Goal: Transaction & Acquisition: Purchase product/service

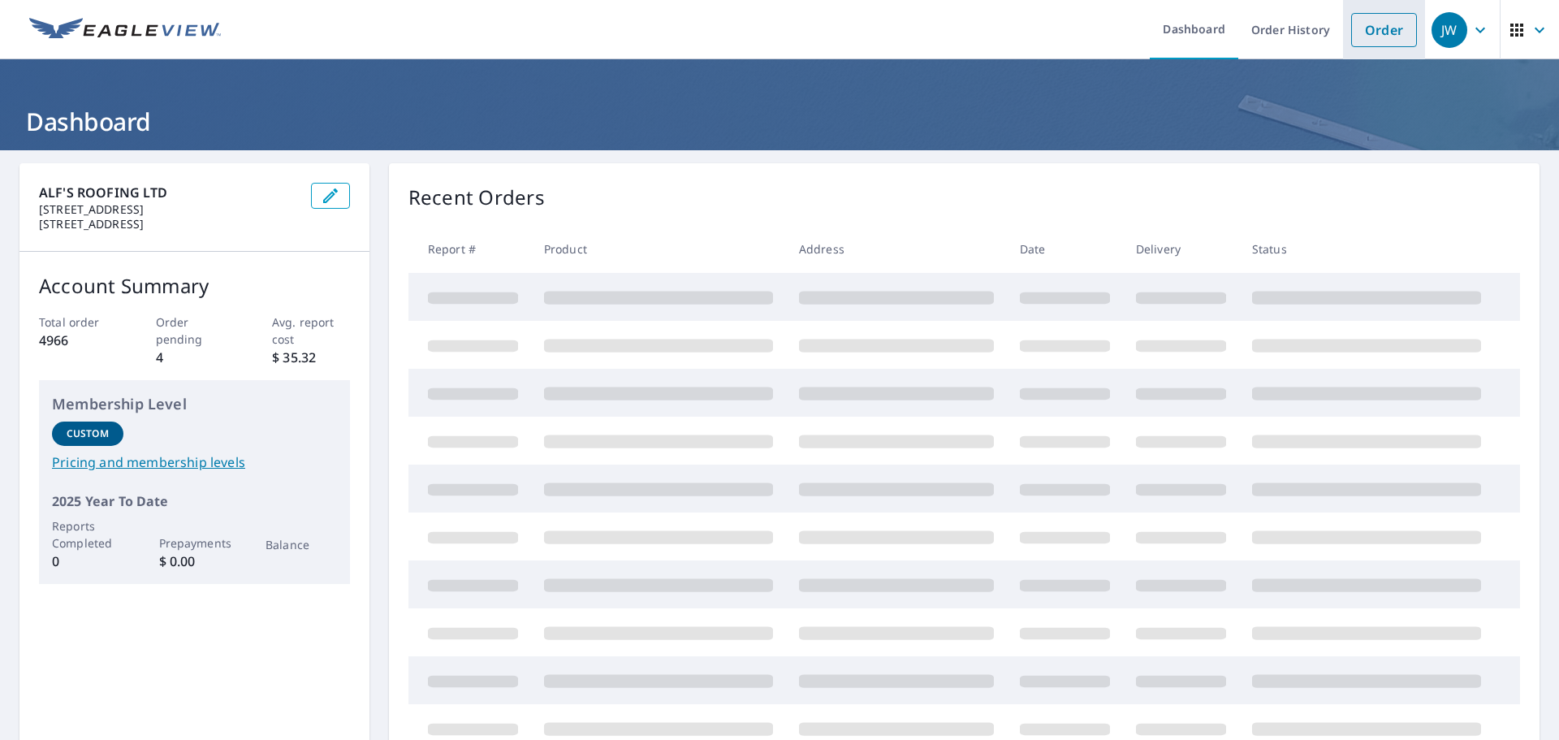
click at [1397, 37] on link "Order" at bounding box center [1384, 30] width 66 height 34
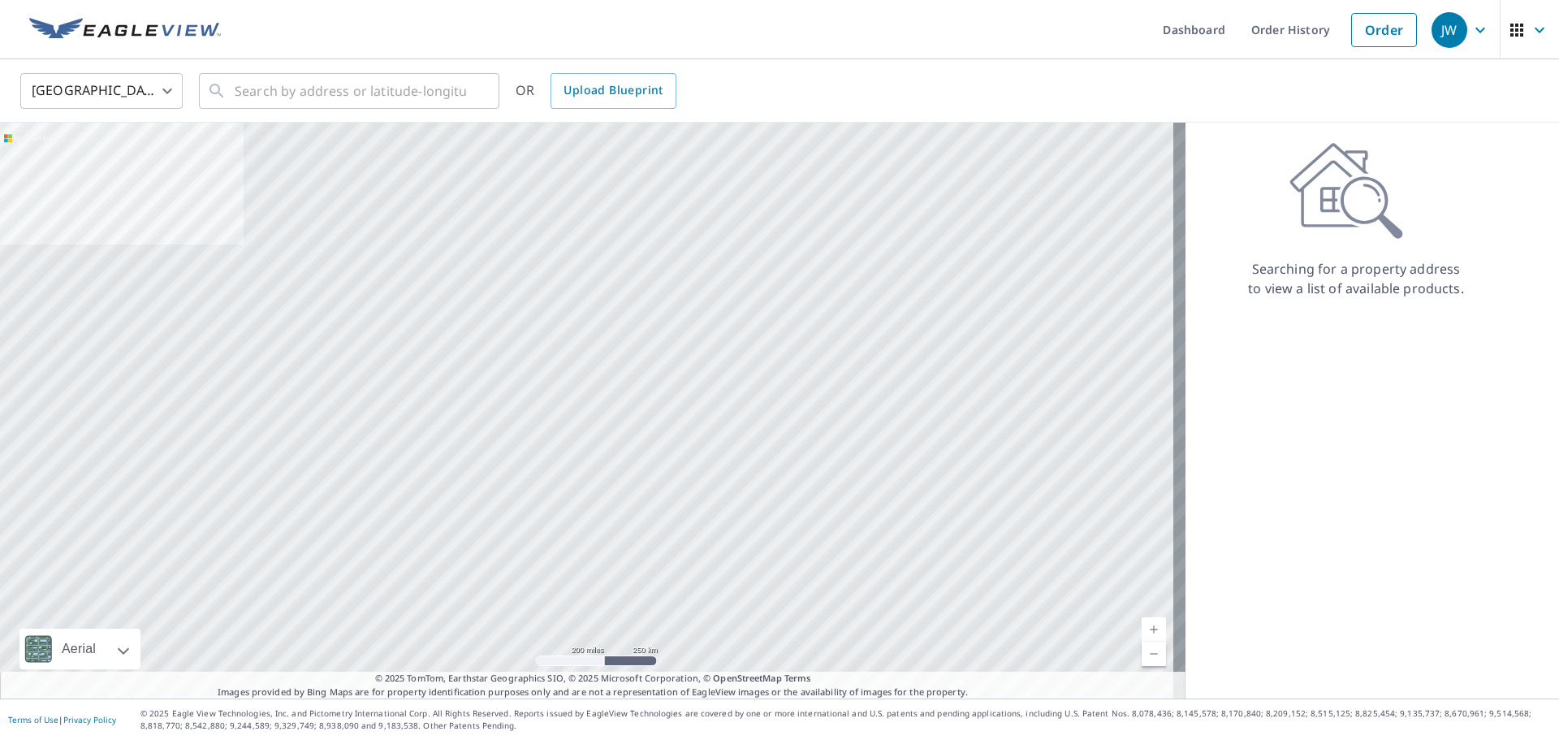
click at [147, 88] on body "JW JW Dashboard Order History Order JW United States US ​ ​ OR Upload Blueprint…" at bounding box center [779, 370] width 1559 height 740
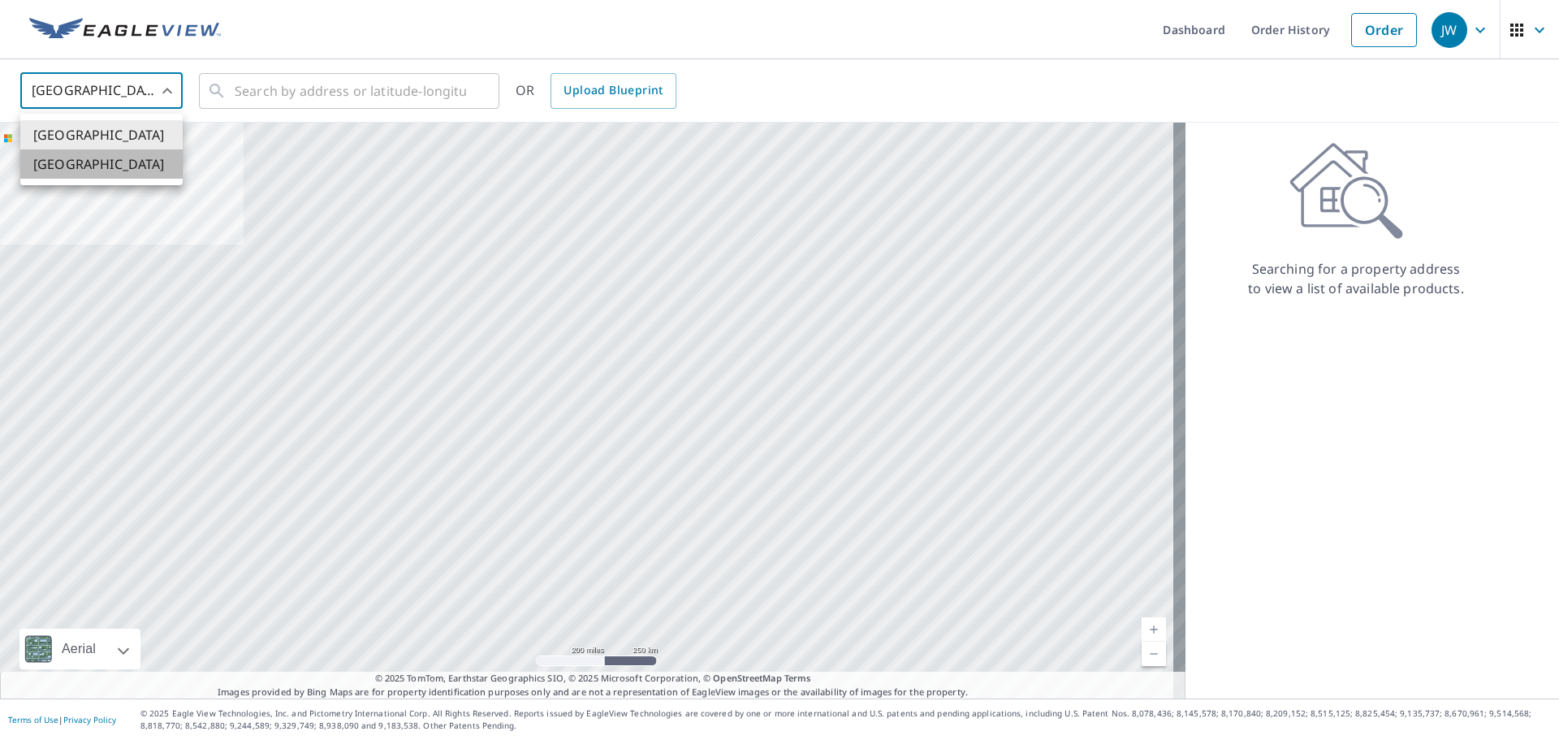
click at [88, 162] on li "[GEOGRAPHIC_DATA]" at bounding box center [101, 163] width 162 height 29
type input "CA"
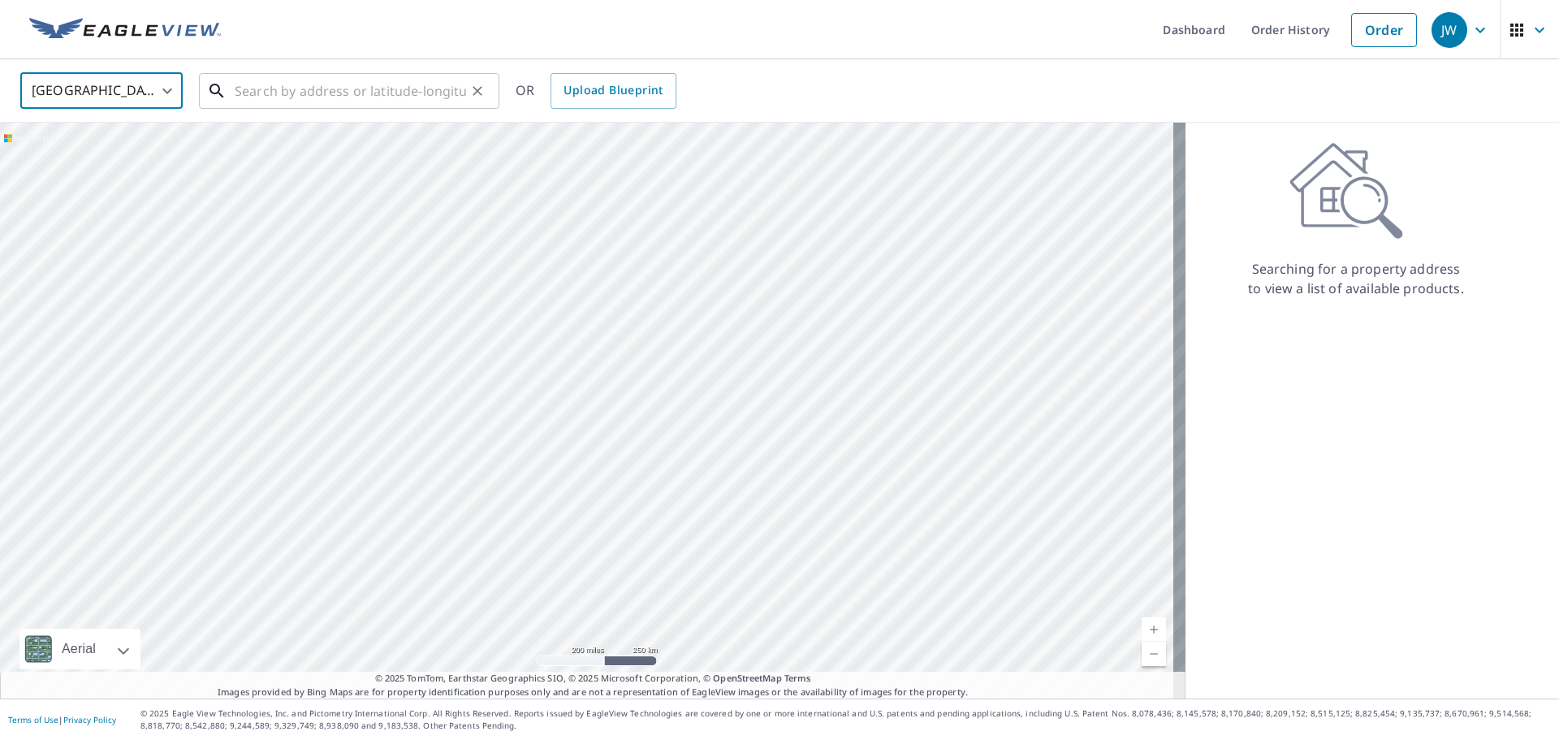
click at [268, 100] on input "text" at bounding box center [350, 90] width 231 height 45
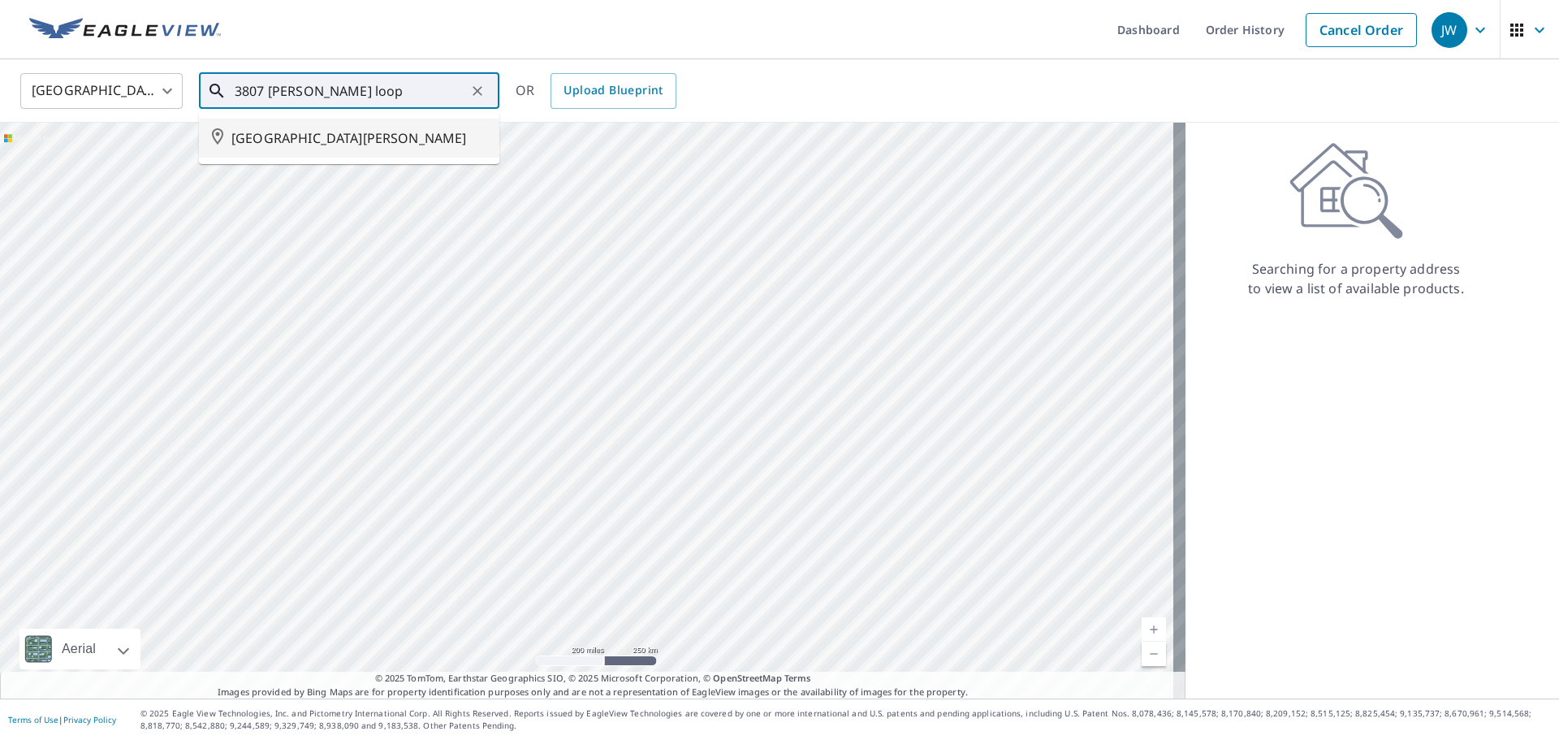
click at [365, 141] on span "[GEOGRAPHIC_DATA][PERSON_NAME]" at bounding box center [358, 137] width 255 height 19
type input "[GEOGRAPHIC_DATA][PERSON_NAME]"
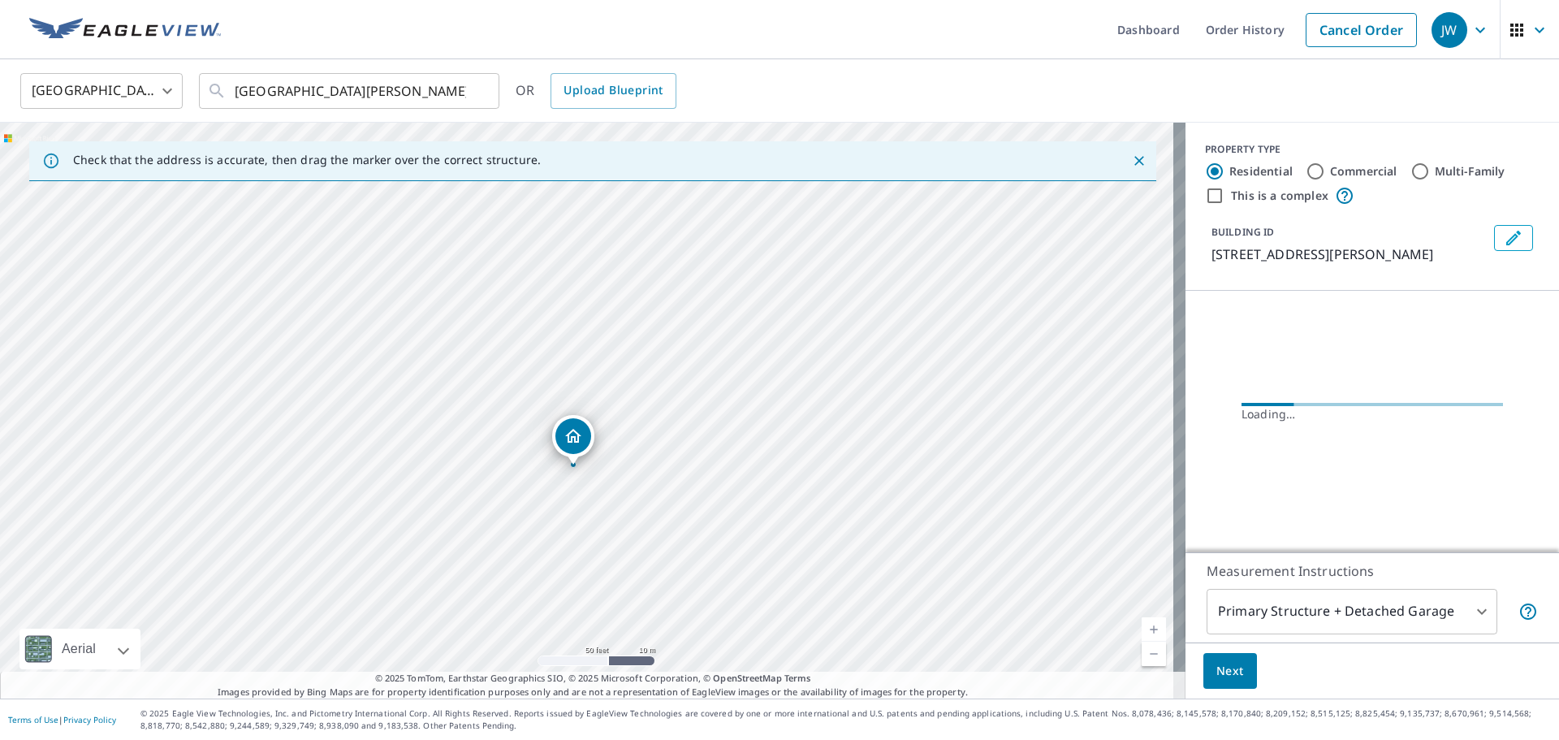
drag, startPoint x: 575, startPoint y: 412, endPoint x: 576, endPoint y: 429, distance: 17.1
click at [1381, 601] on body "JW JW Dashboard Order History Cancel Order JW Canada CA ​ [GEOGRAPHIC_DATA][PER…" at bounding box center [779, 370] width 1559 height 740
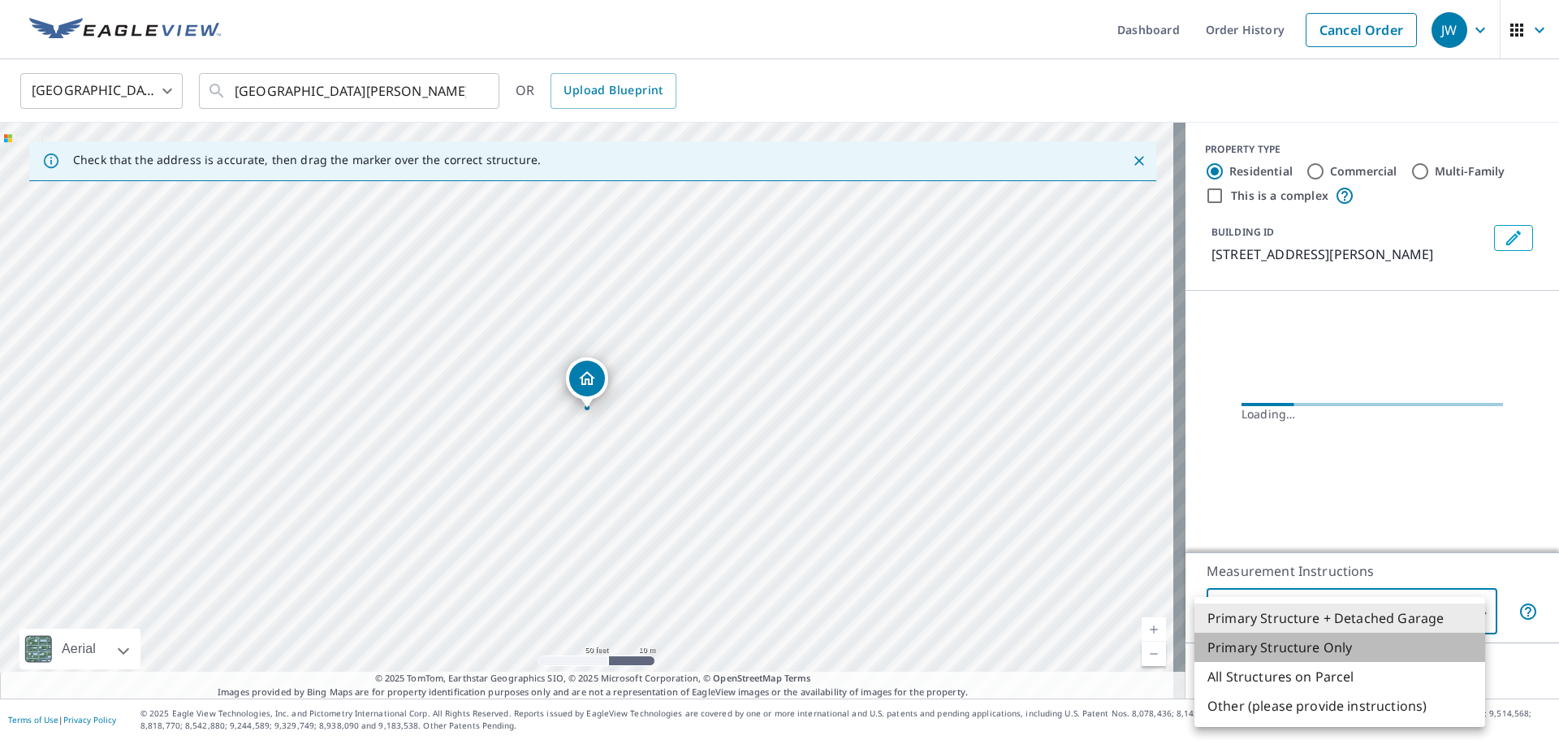
click at [1337, 639] on li "Primary Structure Only" at bounding box center [1339, 646] width 291 height 29
type input "2"
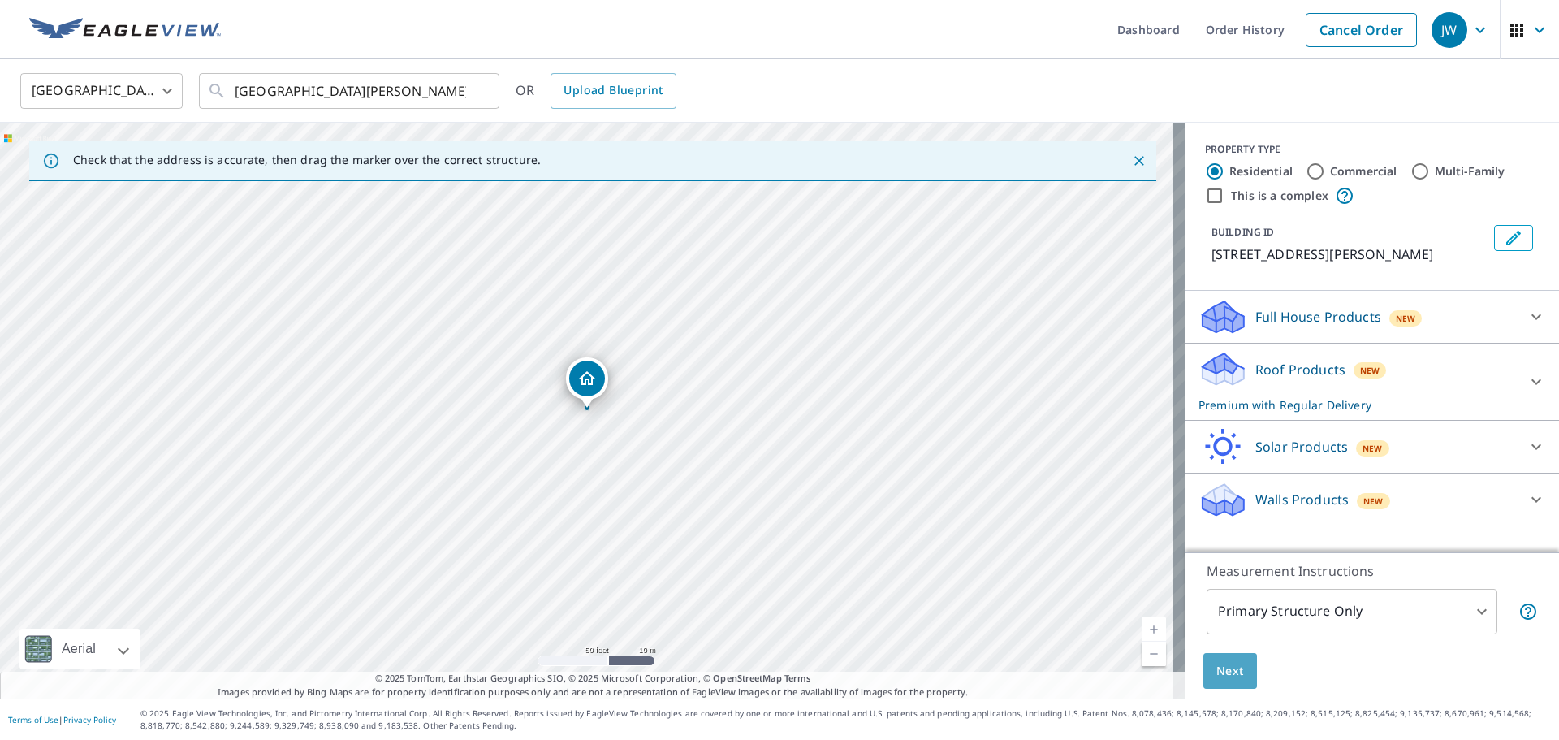
click at [1232, 671] on button "Next" at bounding box center [1230, 671] width 54 height 37
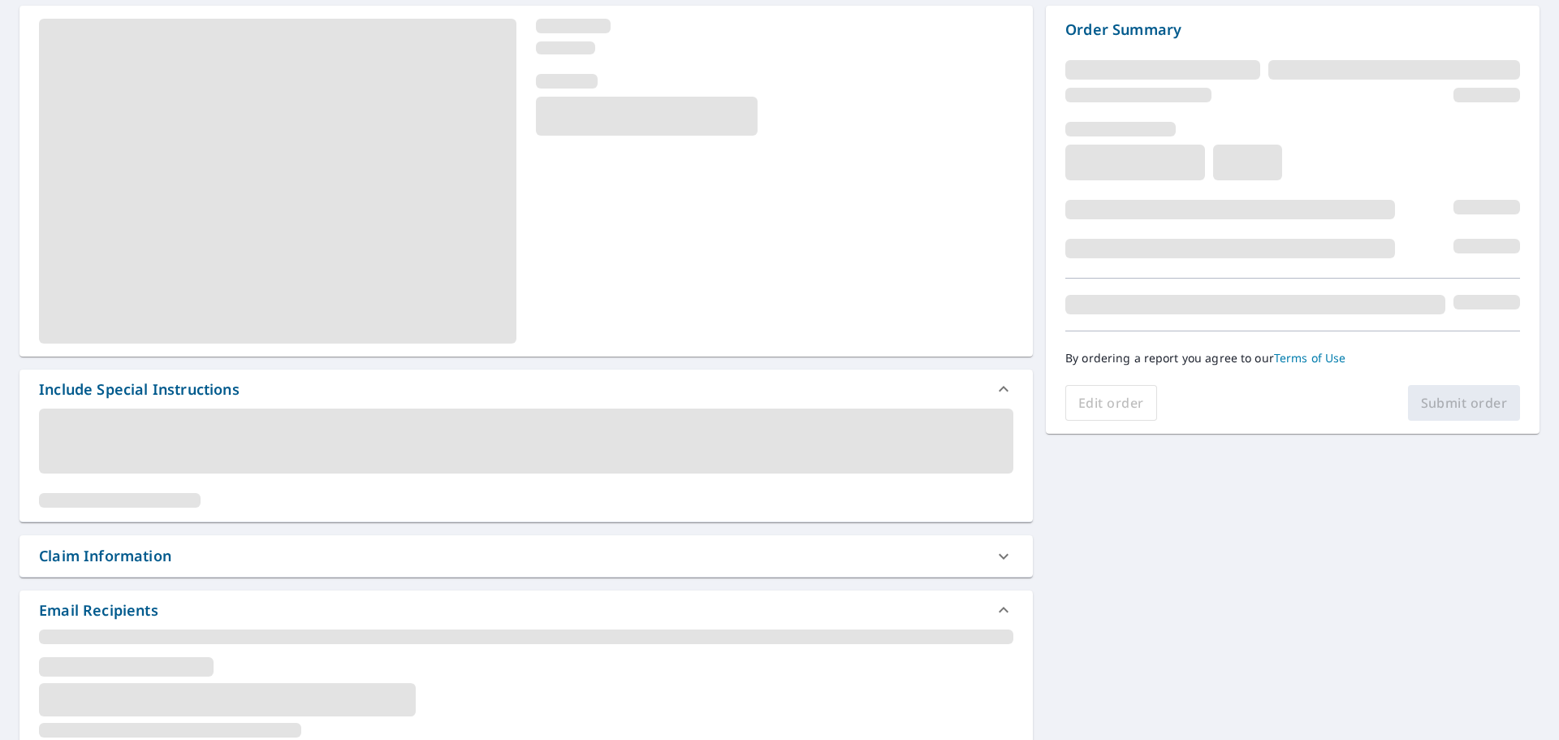
scroll to position [162, 0]
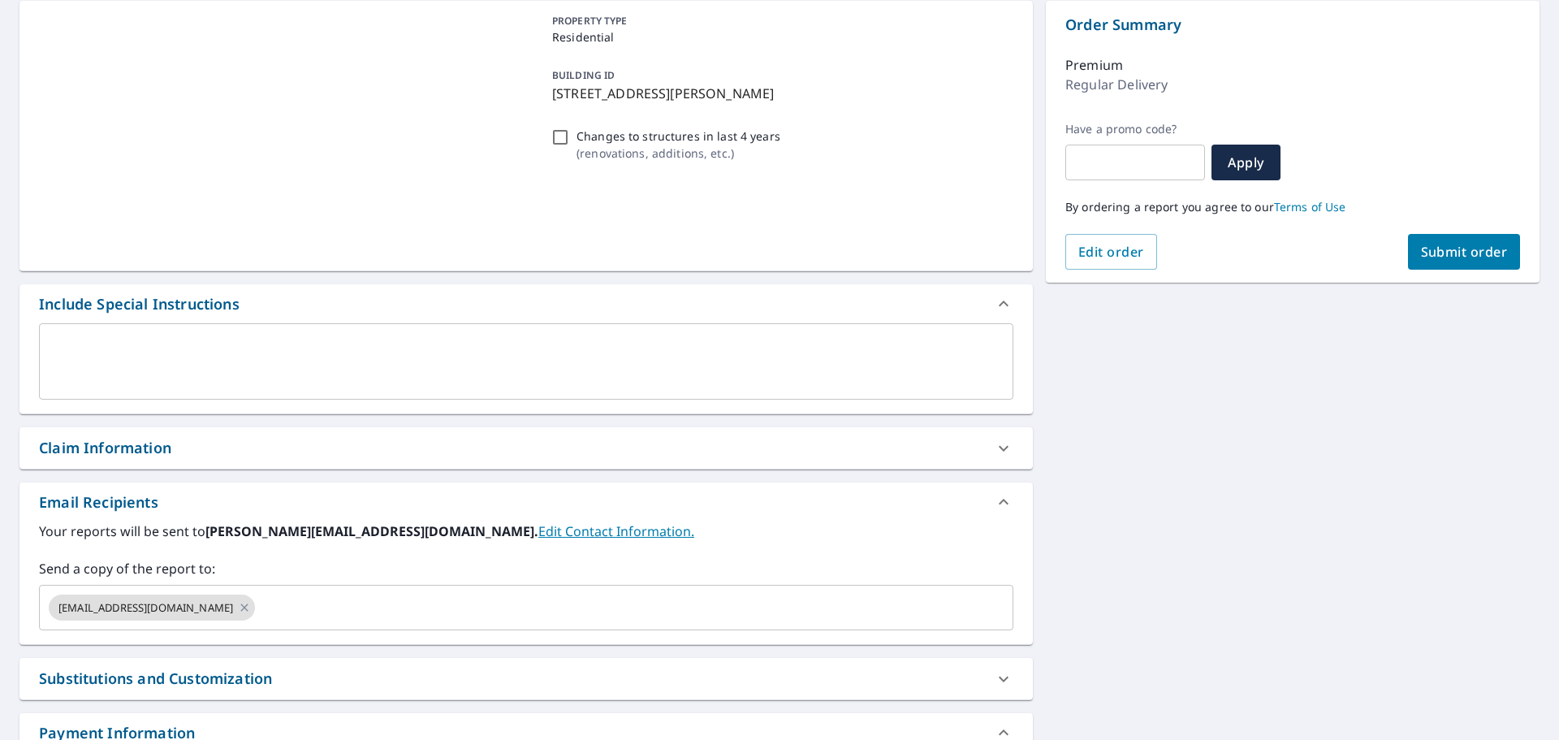
click at [130, 445] on div "Claim Information" at bounding box center [105, 448] width 132 height 22
checkbox input "true"
click at [117, 485] on div "Claim number ​" at bounding box center [526, 494] width 974 height 52
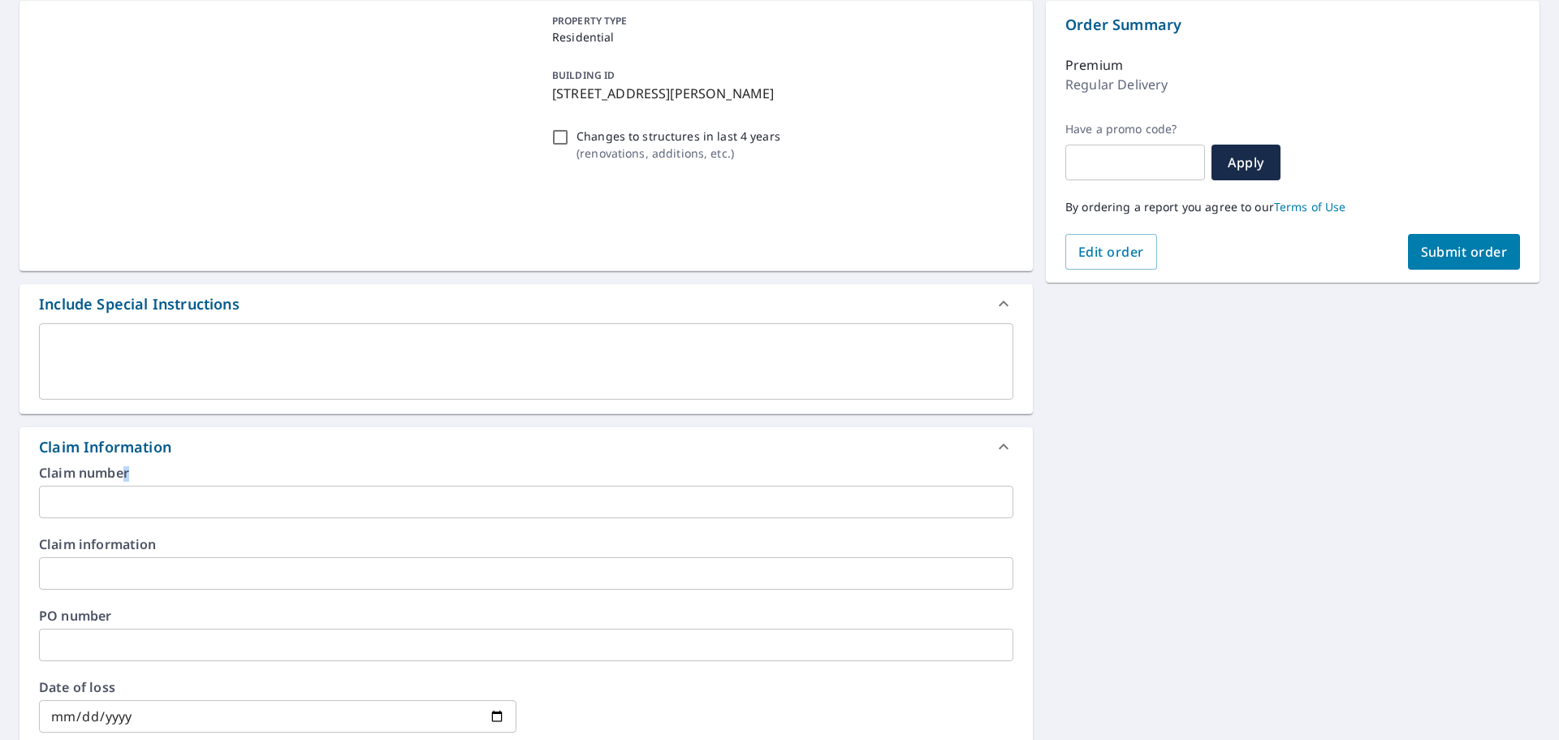
click at [112, 501] on input "text" at bounding box center [526, 501] width 974 height 32
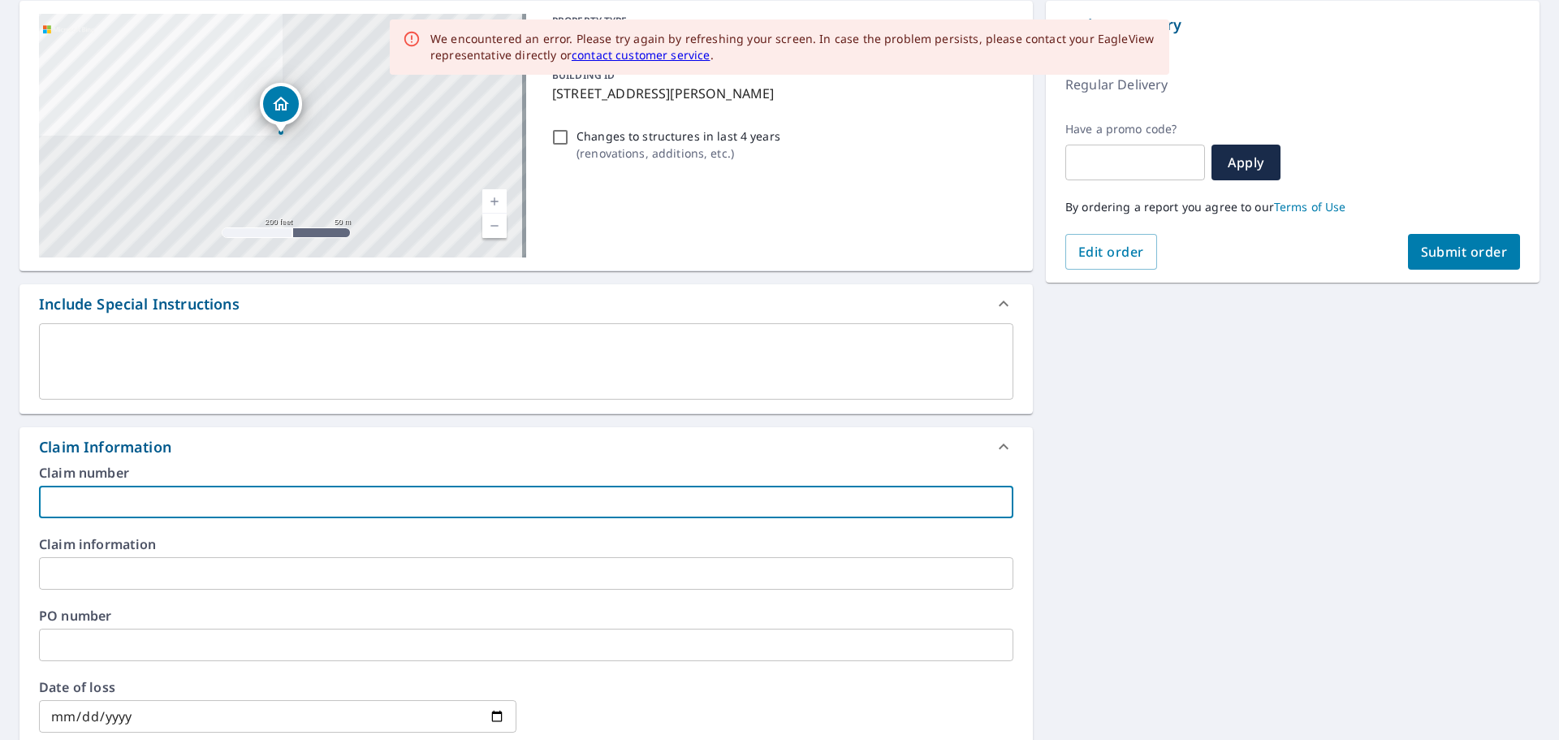
type input "2"
checkbox input "true"
type input "28"
checkbox input "true"
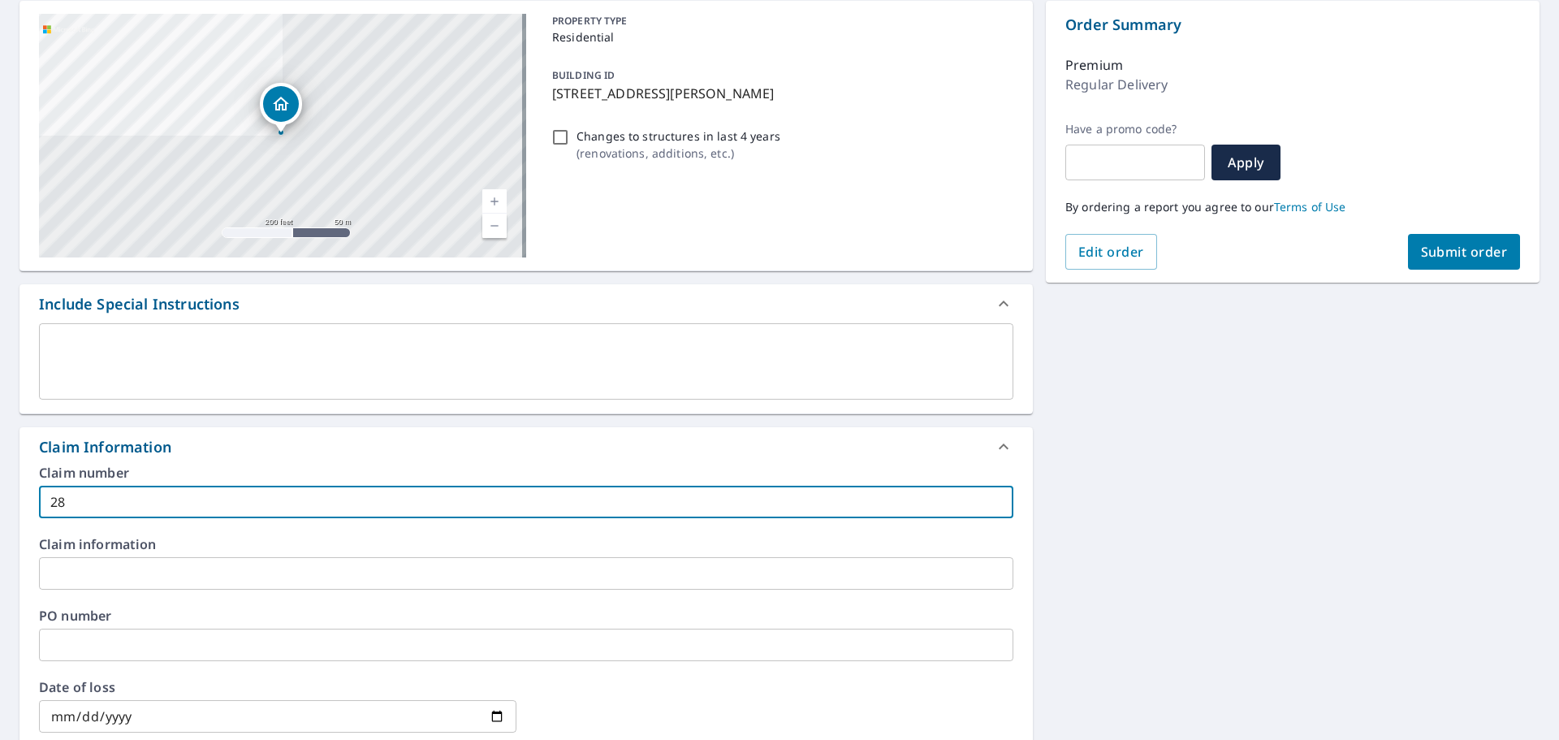
type input "284"
checkbox input "true"
type input "2840"
checkbox input "true"
type input "28406"
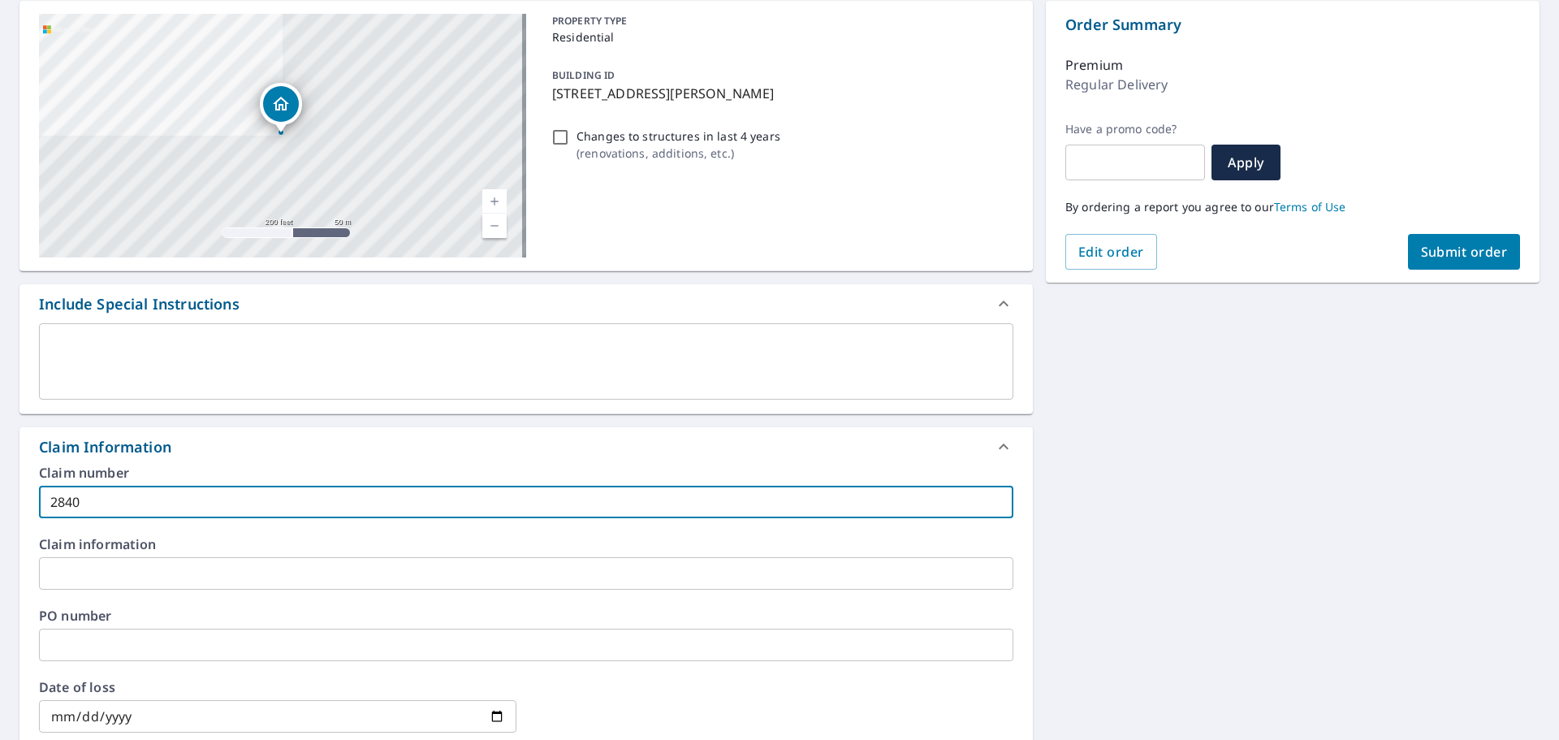
checkbox input "true"
type input "28406"
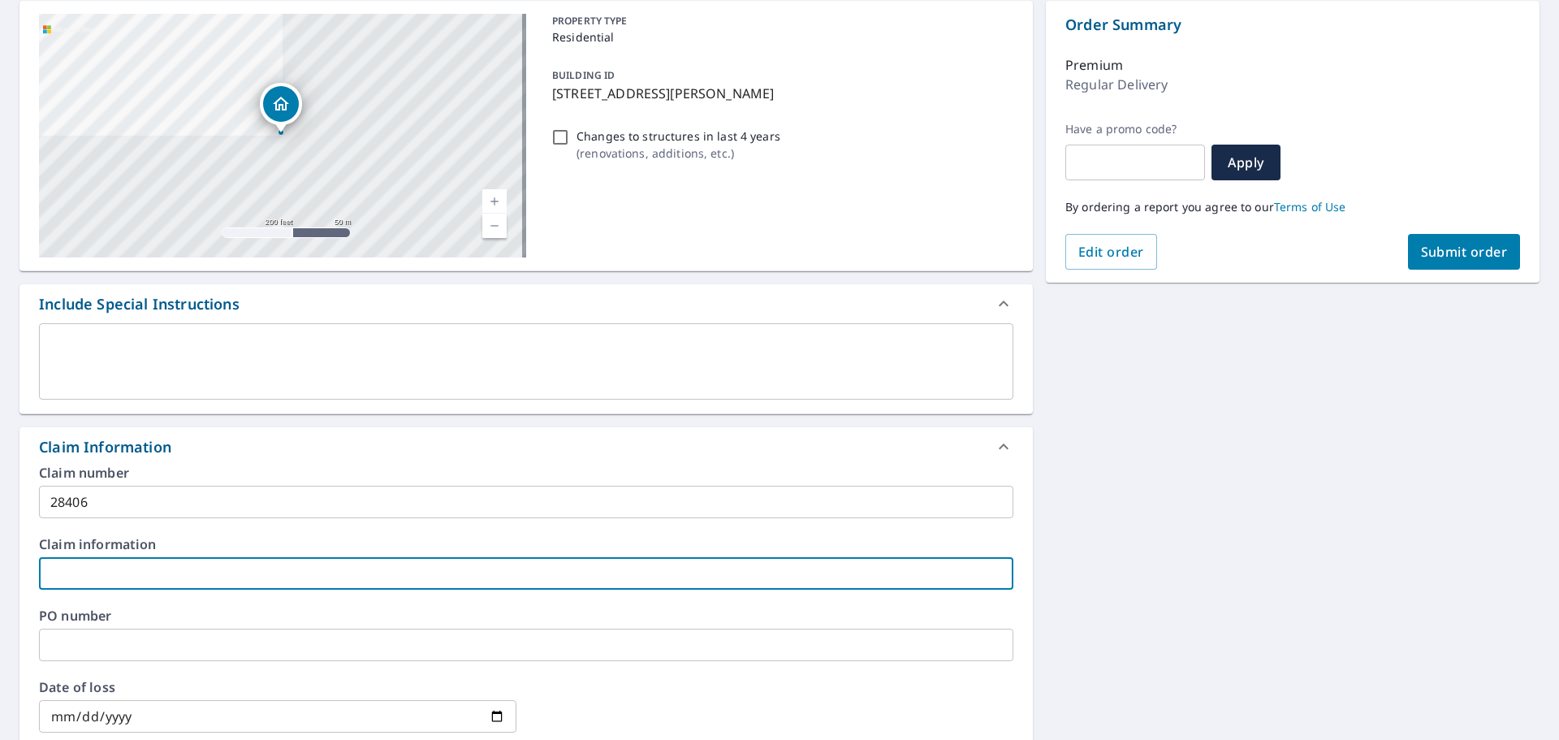
click at [82, 585] on input "text" at bounding box center [526, 573] width 974 height 32
type input "B"
checkbox input "true"
type input "Ba"
checkbox input "true"
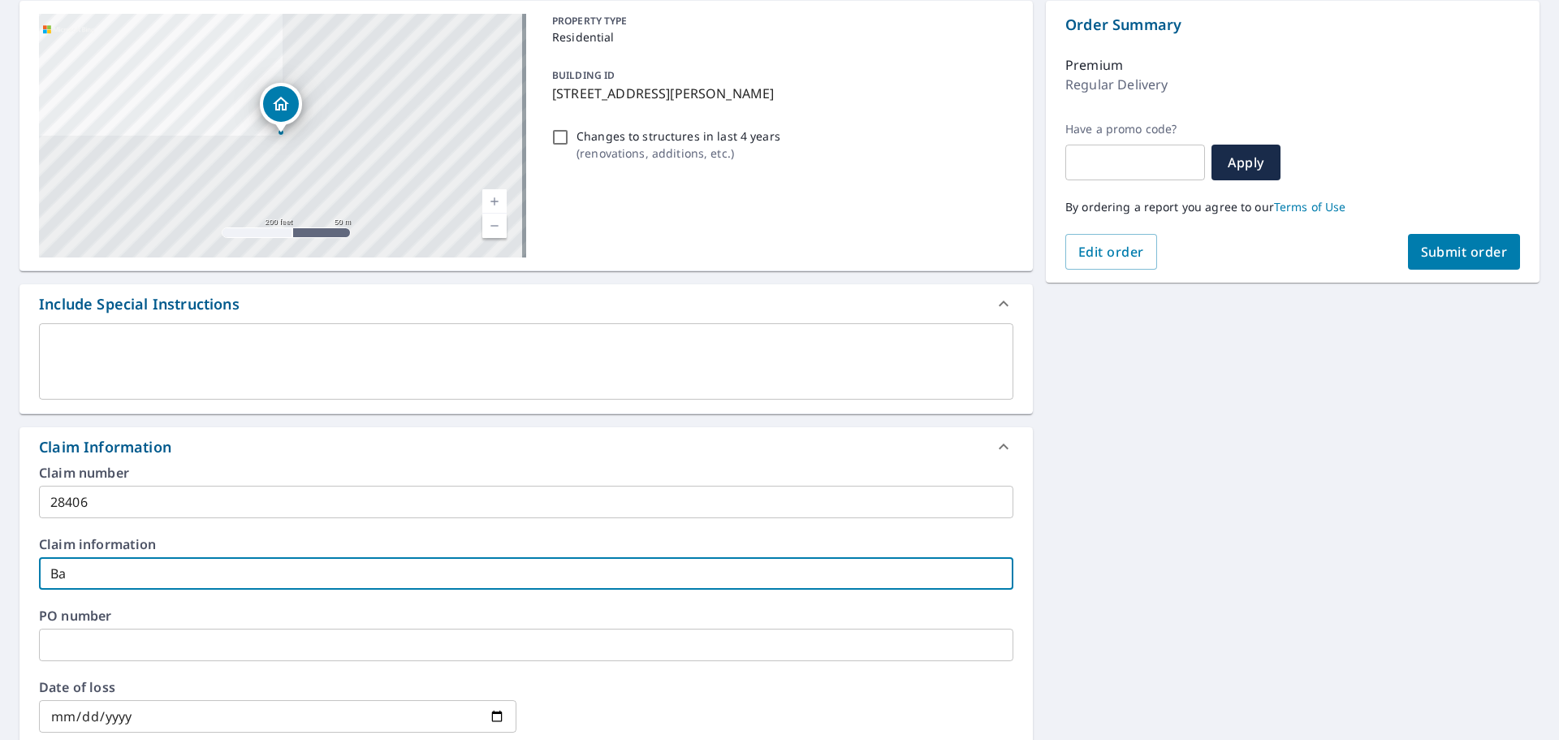
type input "Baj"
checkbox input "true"
type input "Bajw"
checkbox input "true"
type input "[PERSON_NAME]"
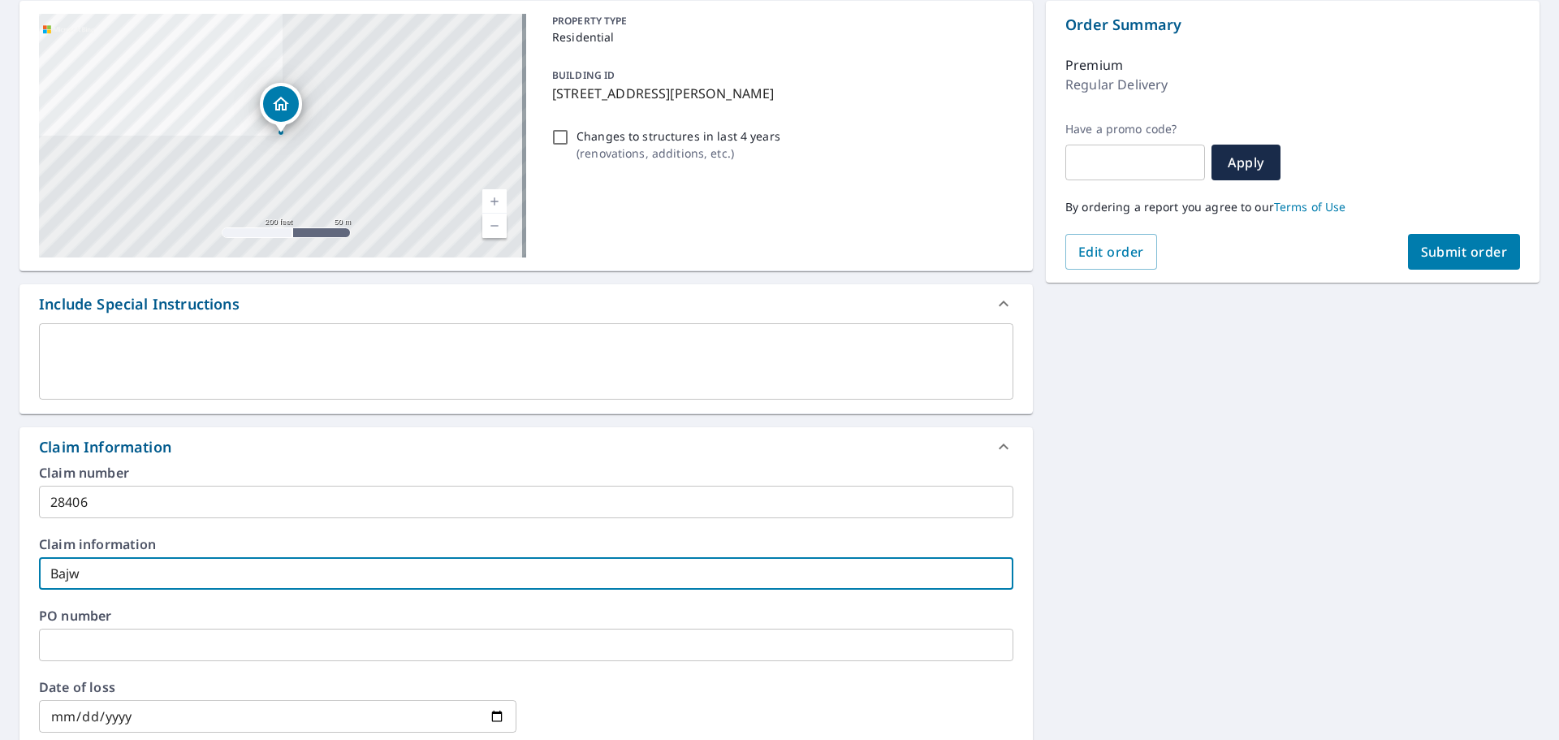
checkbox input "true"
type input "[PERSON_NAME]"
click at [1447, 243] on span "Submit order" at bounding box center [1464, 252] width 87 height 18
checkbox input "true"
